Goal: Check status: Check status

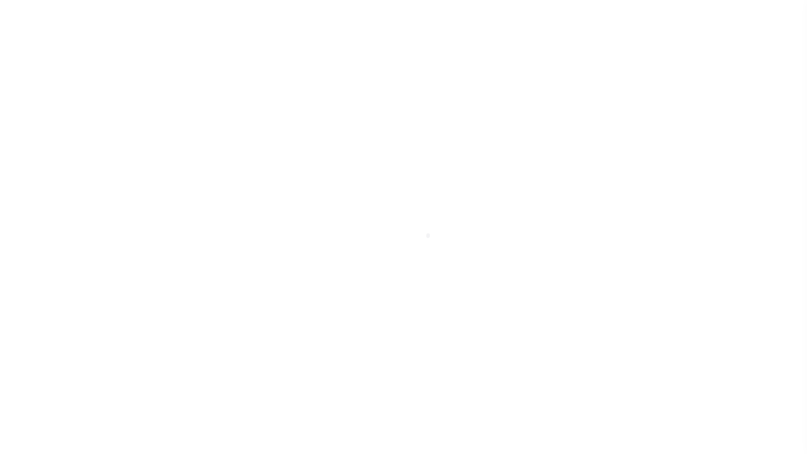
scroll to position [36, 0]
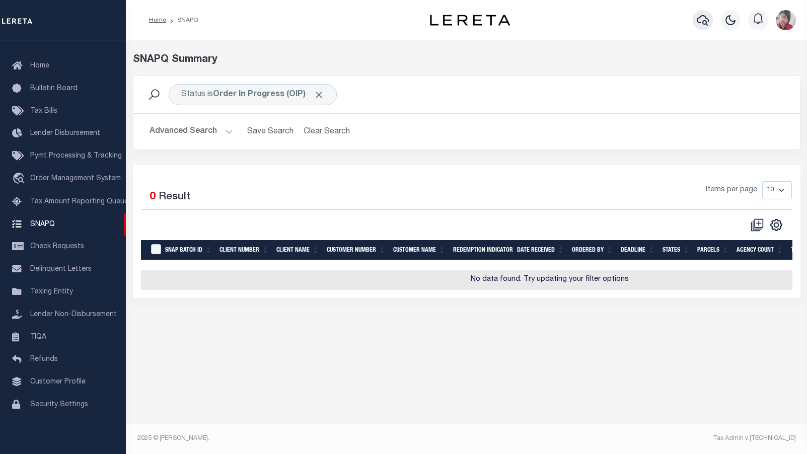
click at [701, 20] on icon "button" at bounding box center [702, 20] width 12 height 12
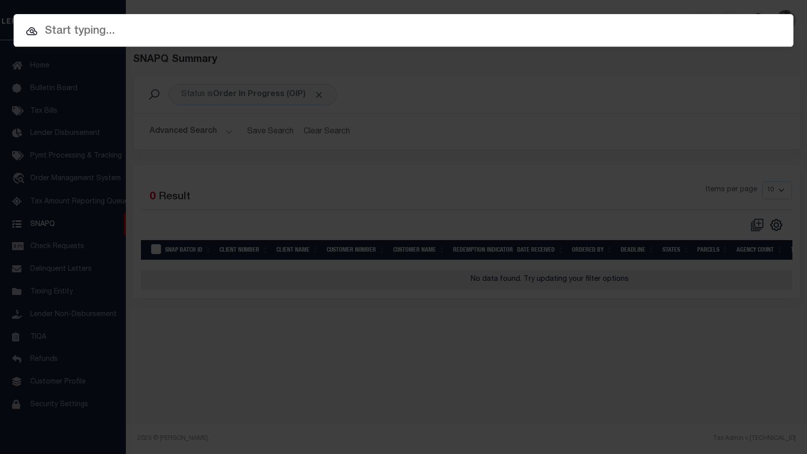
click at [316, 34] on input "text" at bounding box center [403, 32] width 779 height 18
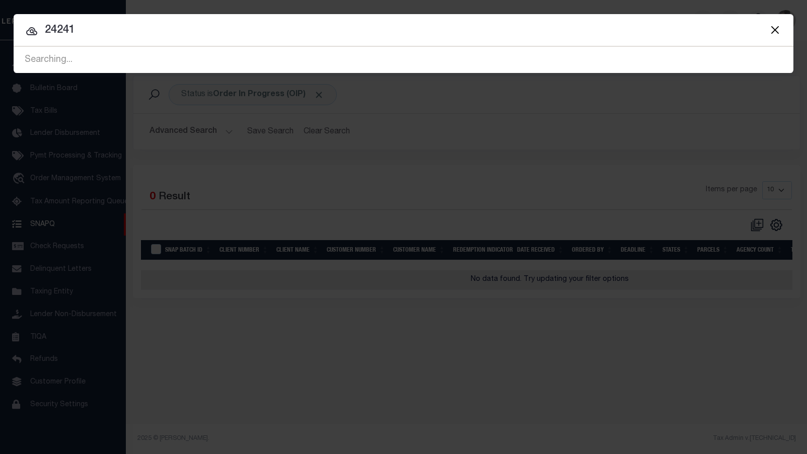
type input "24241"
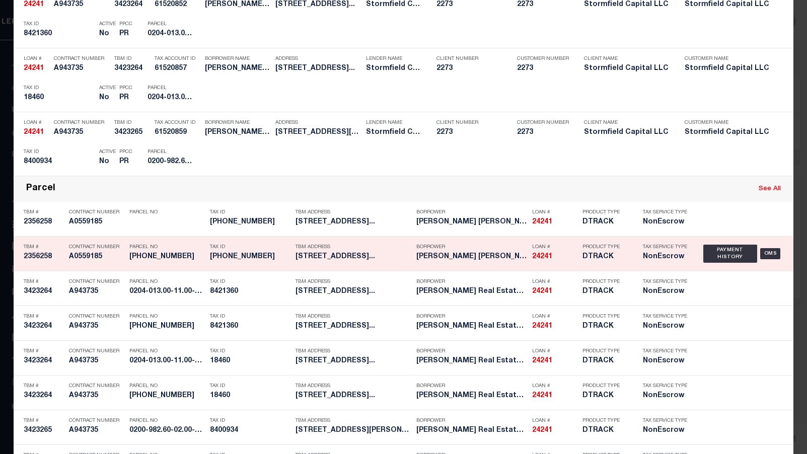
scroll to position [403, 0]
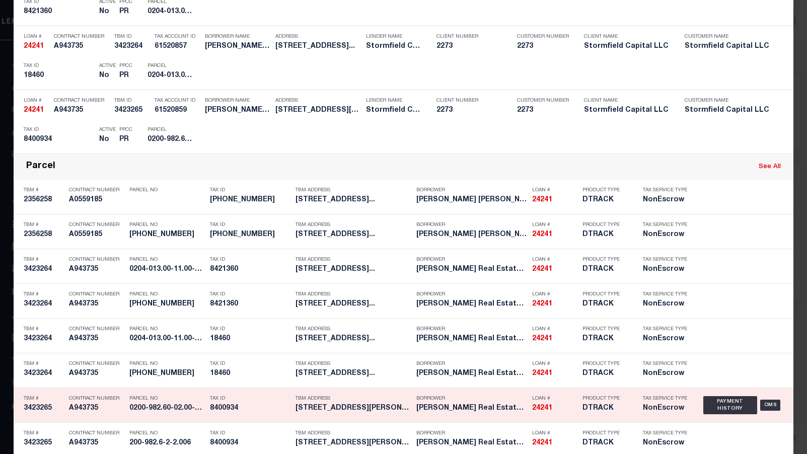
click at [270, 408] on h5 "8400934" at bounding box center [250, 408] width 81 height 9
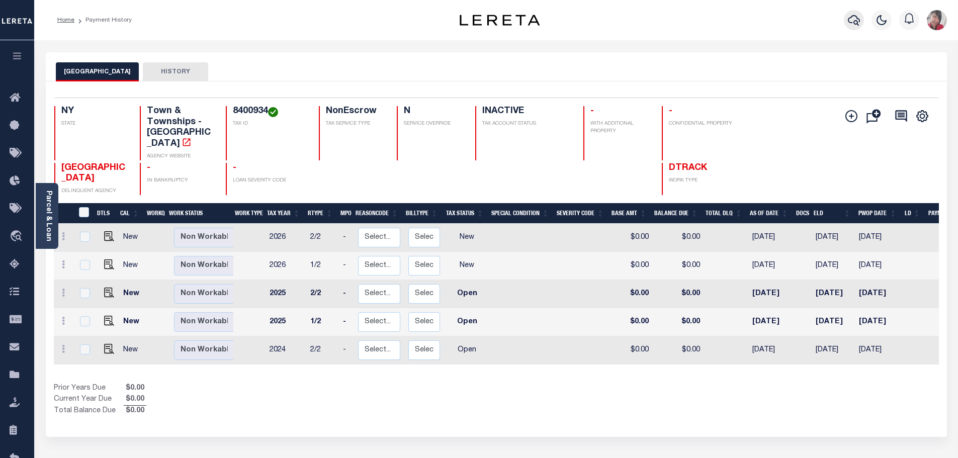
click at [798, 22] on icon "button" at bounding box center [854, 20] width 12 height 11
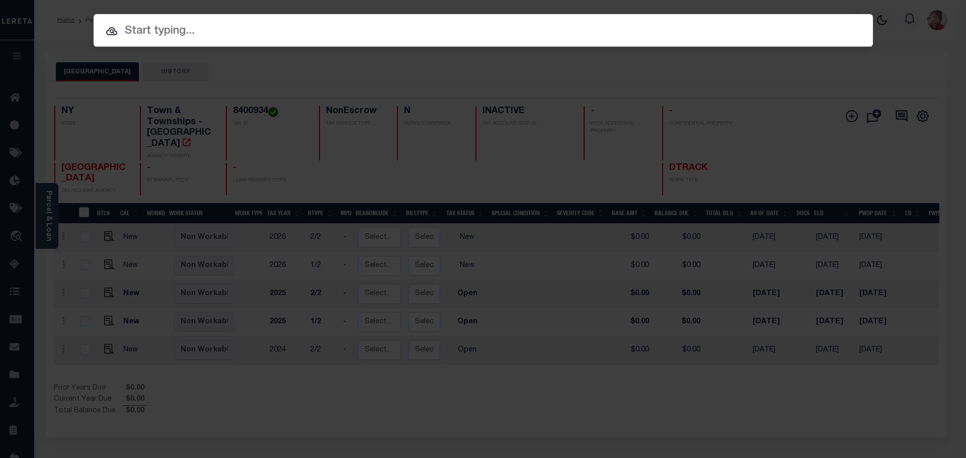
drag, startPoint x: 372, startPoint y: 39, endPoint x: 100, endPoint y: 67, distance: 273.6
click at [371, 39] on input "text" at bounding box center [483, 32] width 779 height 18
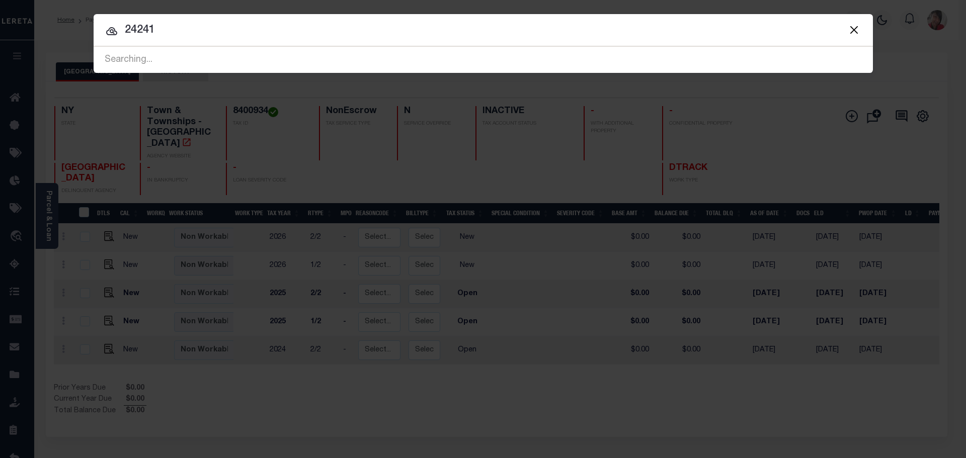
type input "24241"
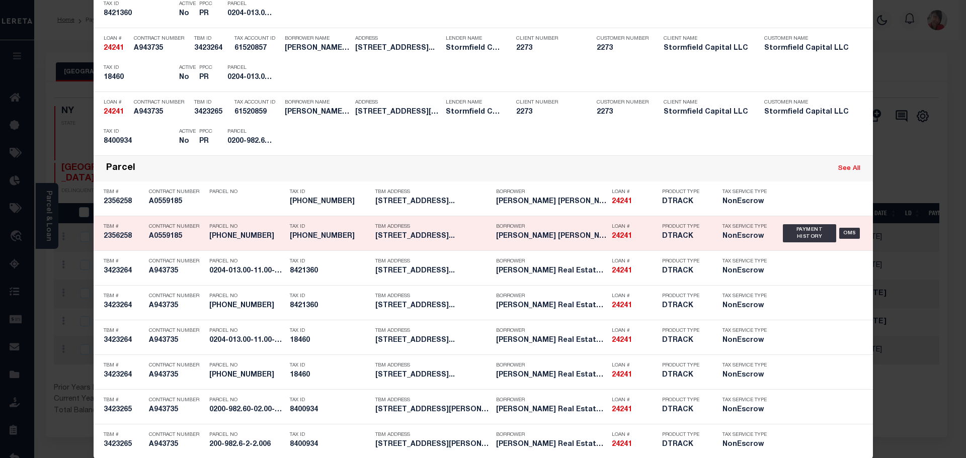
scroll to position [403, 0]
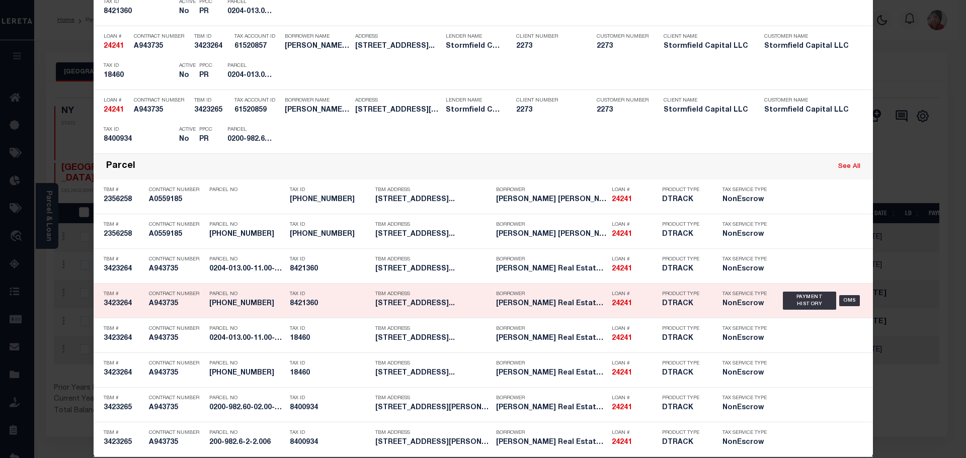
click at [333, 291] on div "Tax ID 8421360" at bounding box center [330, 300] width 81 height 29
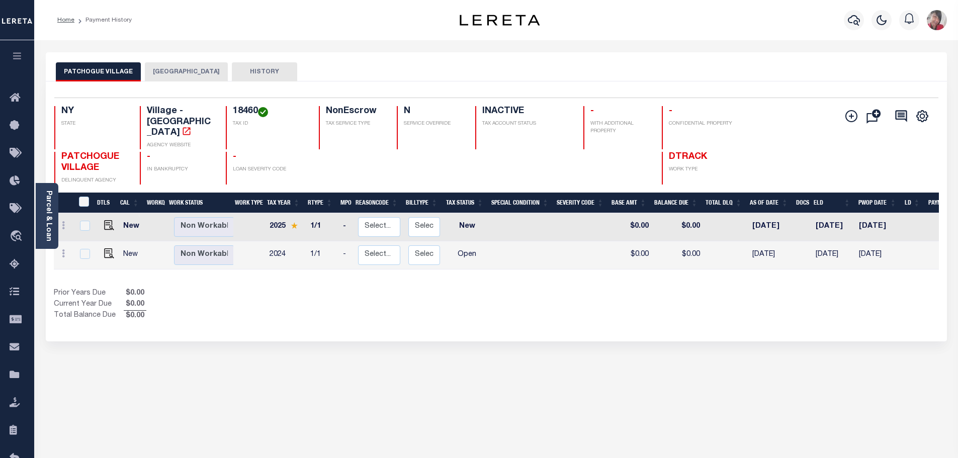
click at [197, 68] on button "BROOKHAVEN TOWN" at bounding box center [186, 71] width 83 height 19
